Goal: Task Accomplishment & Management: Use online tool/utility

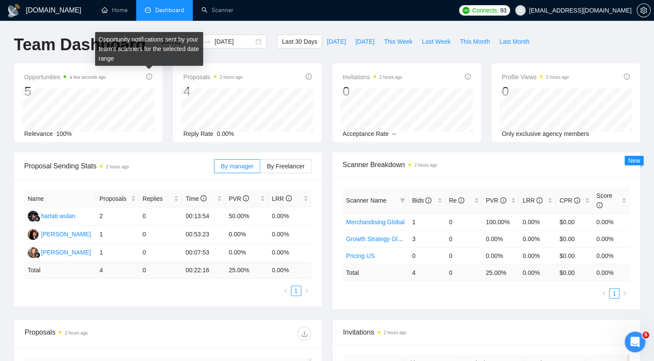
click at [148, 75] on icon "info-circle" at bounding box center [149, 77] width 6 height 6
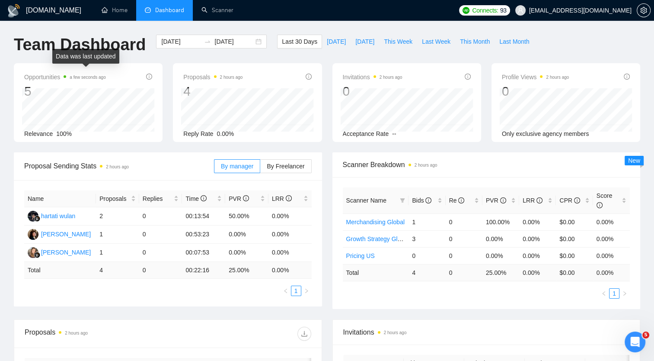
click at [66, 78] on span "a few seconds ago" at bounding box center [85, 77] width 42 height 10
click at [125, 120] on li "Relevant 2" at bounding box center [114, 123] width 42 height 9
click at [291, 172] on label "By Freelancer" at bounding box center [285, 166] width 51 height 14
click at [260, 168] on input "By Freelancer" at bounding box center [260, 168] width 0 height 0
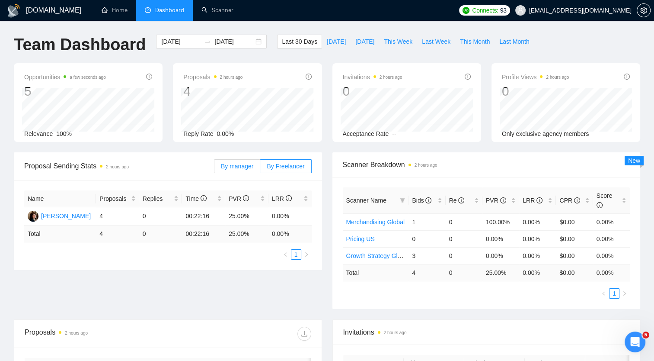
click at [246, 164] on span "By manager" at bounding box center [237, 166] width 32 height 7
click at [215, 168] on input "By manager" at bounding box center [215, 168] width 0 height 0
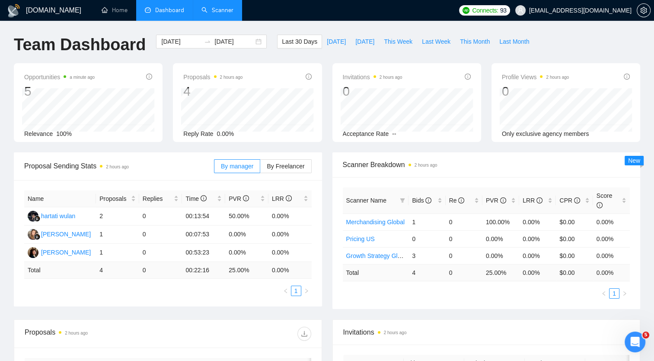
click at [222, 7] on link "Scanner" at bounding box center [218, 9] width 32 height 7
